Goal: Information Seeking & Learning: Learn about a topic

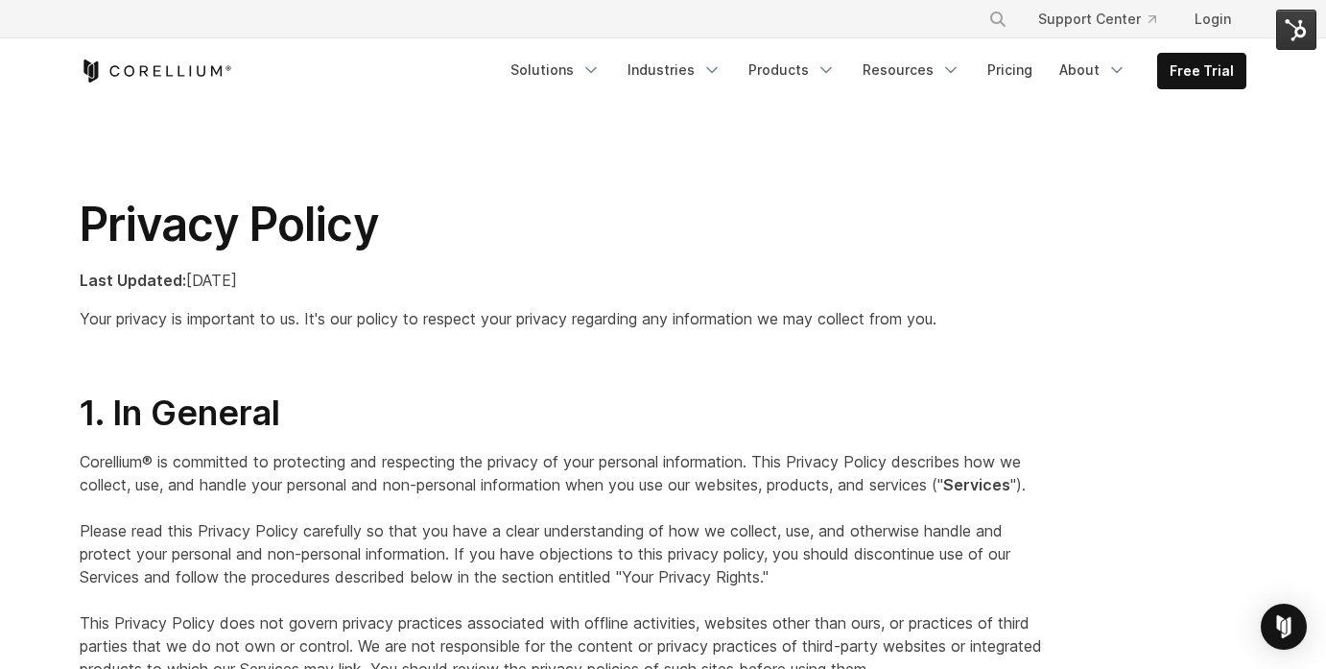
click at [203, 164] on section "Privacy Policy Last Updated: [DATE] Your privacy is important to us. It's our p…" at bounding box center [663, 248] width 1326 height 288
click at [254, 356] on section "Privacy Policy Last Updated: January 2025 Your privacy is important to us. It's…" at bounding box center [663, 248] width 1326 height 288
